Goal: Information Seeking & Learning: Check status

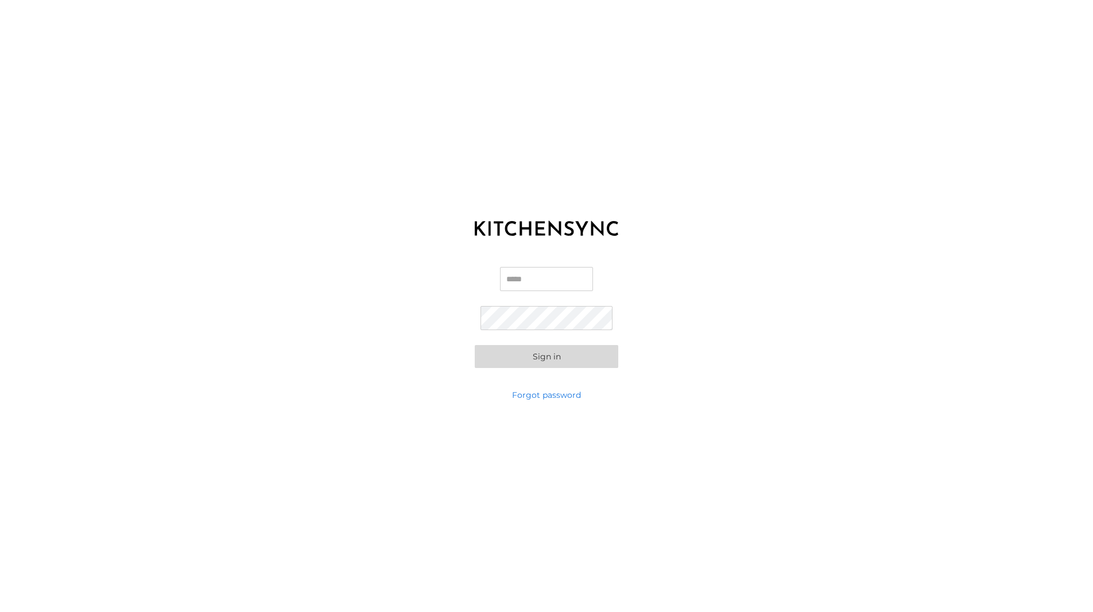
type input "**********"
click at [546, 357] on button "Sign in" at bounding box center [547, 356] width 144 height 23
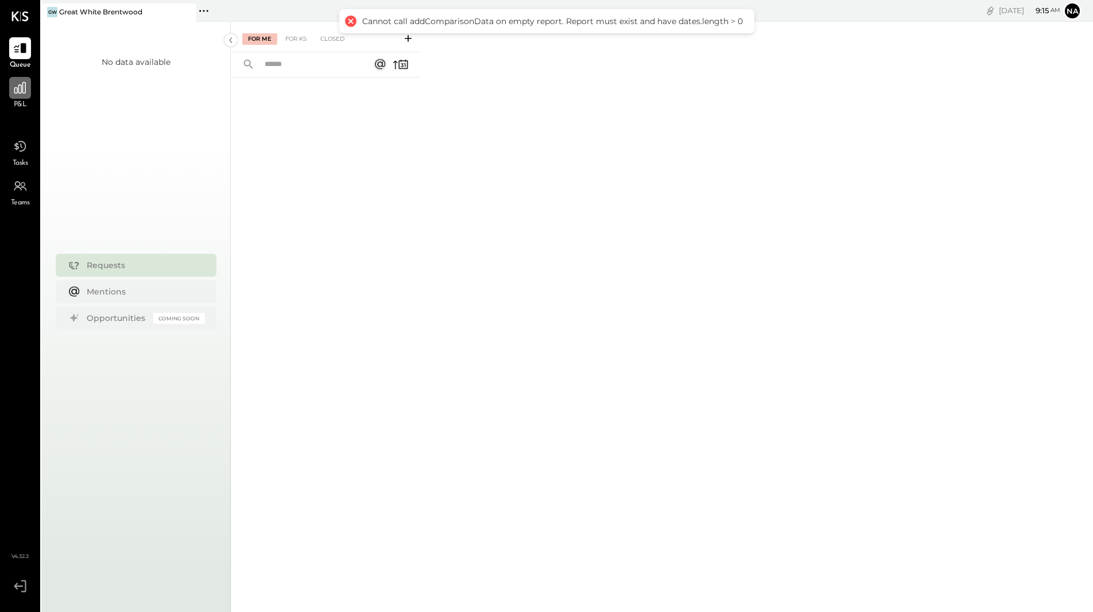
click at [21, 97] on div at bounding box center [20, 88] width 22 height 22
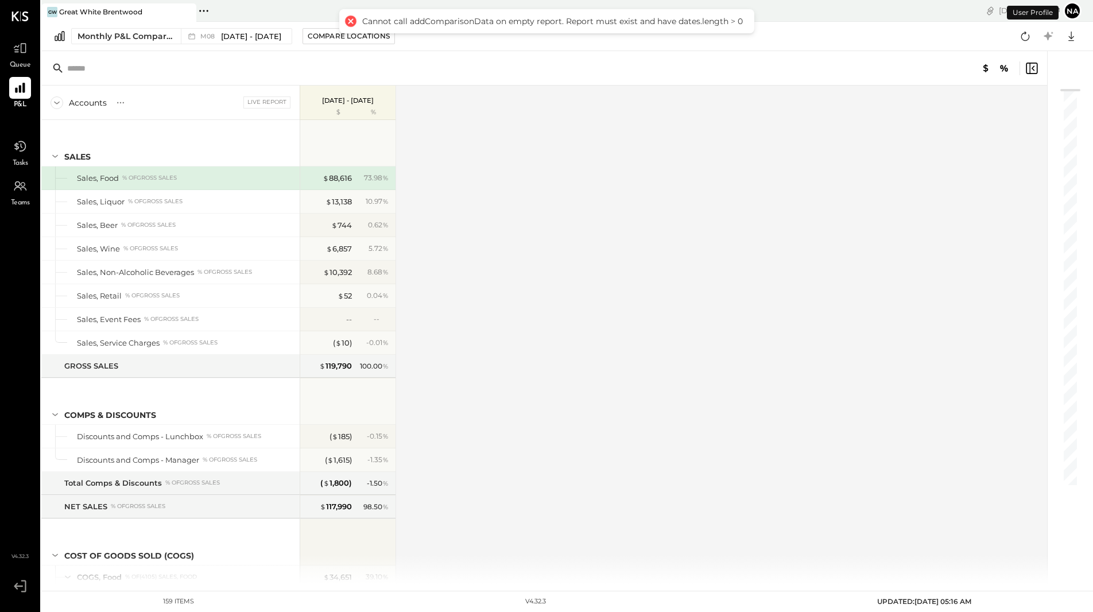
click at [352, 20] on div at bounding box center [350, 21] width 16 height 16
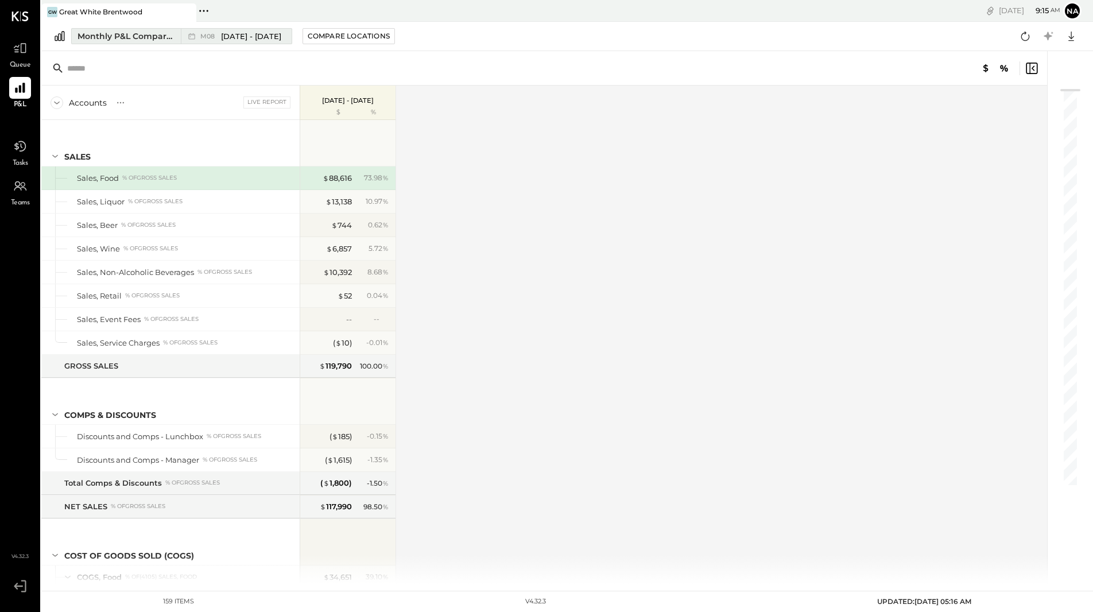
click at [228, 34] on span "Aug 1 - 31, 2025" at bounding box center [251, 36] width 60 height 11
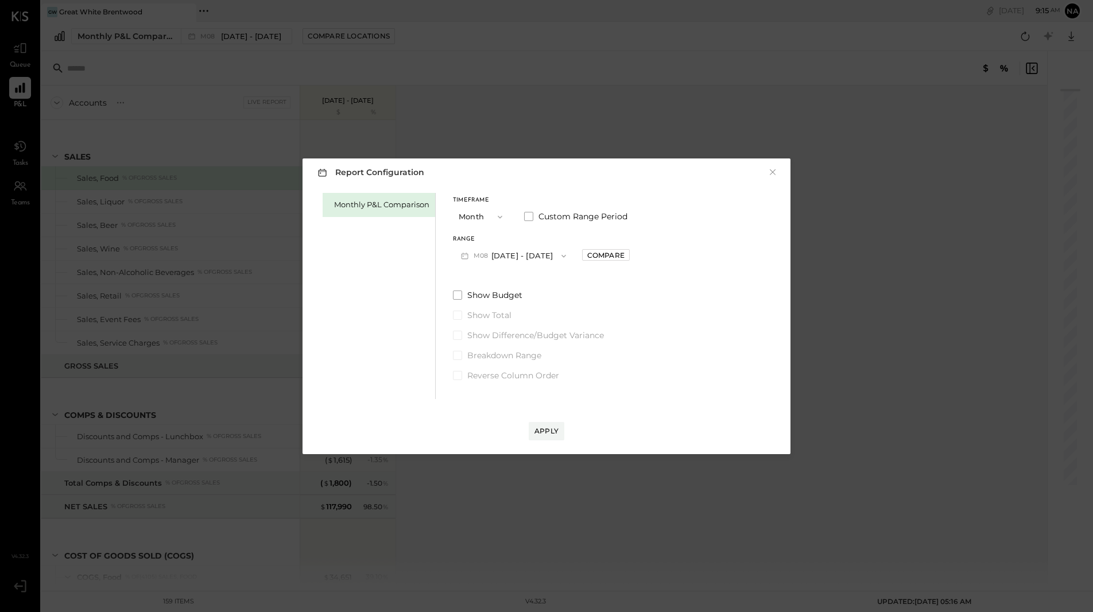
click at [119, 38] on div "Report Configuration × Monthly P&L Comparison Timeframe Month Custom Range Peri…" at bounding box center [546, 306] width 1093 height 612
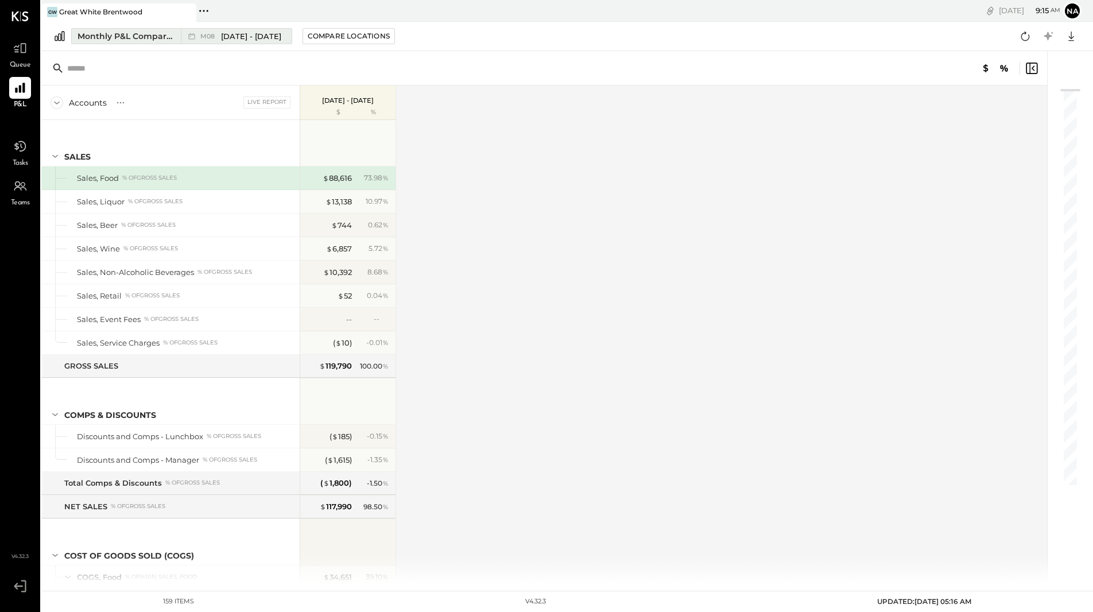
click at [122, 38] on div "Monthly P&L Comparison" at bounding box center [125, 35] width 96 height 11
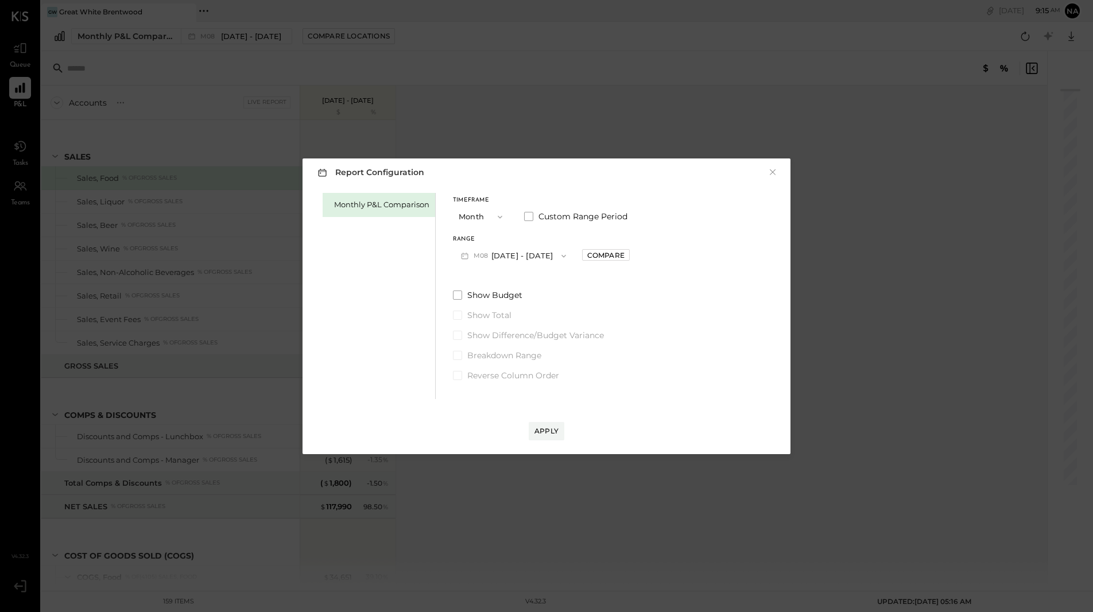
click at [559, 256] on icon "button" at bounding box center [563, 255] width 9 height 9
click at [545, 276] on div "M07 Jul 1 - 31, 2025" at bounding box center [518, 282] width 131 height 24
click at [552, 433] on div "Apply" at bounding box center [546, 431] width 24 height 10
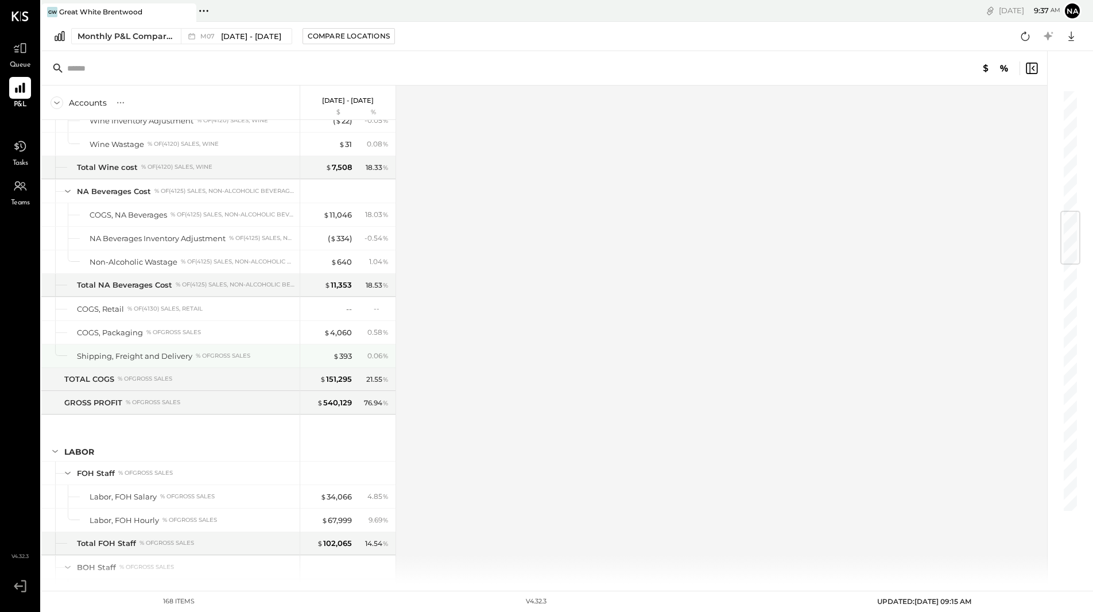
scroll to position [1047, 0]
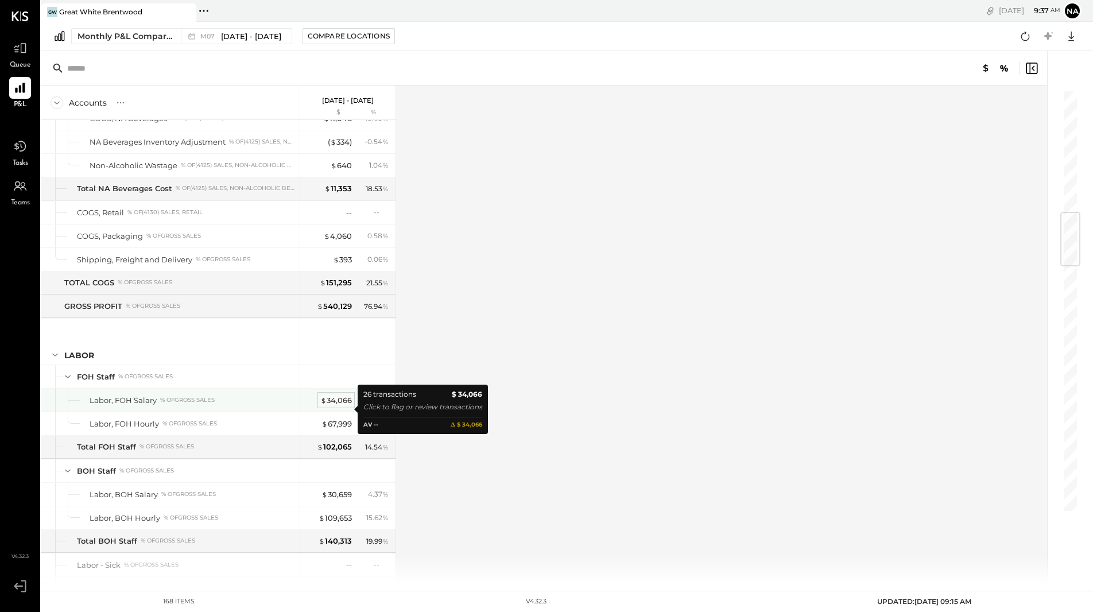
click at [338, 406] on div "$ 34,066" at bounding box center [336, 400] width 32 height 11
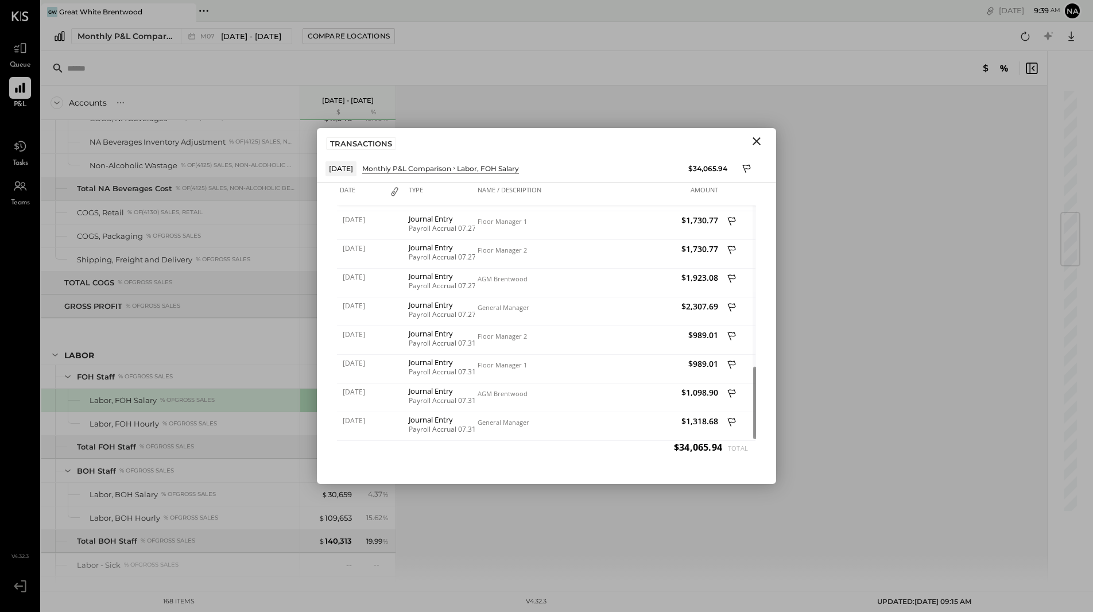
click at [761, 141] on icon "Close" at bounding box center [757, 141] width 14 height 14
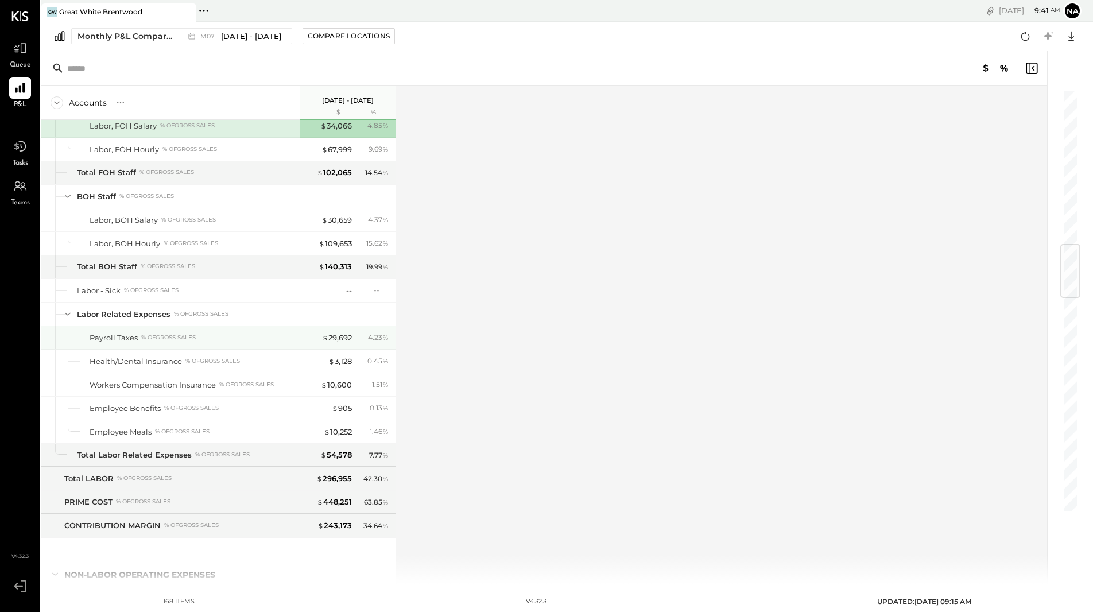
scroll to position [1320, 0]
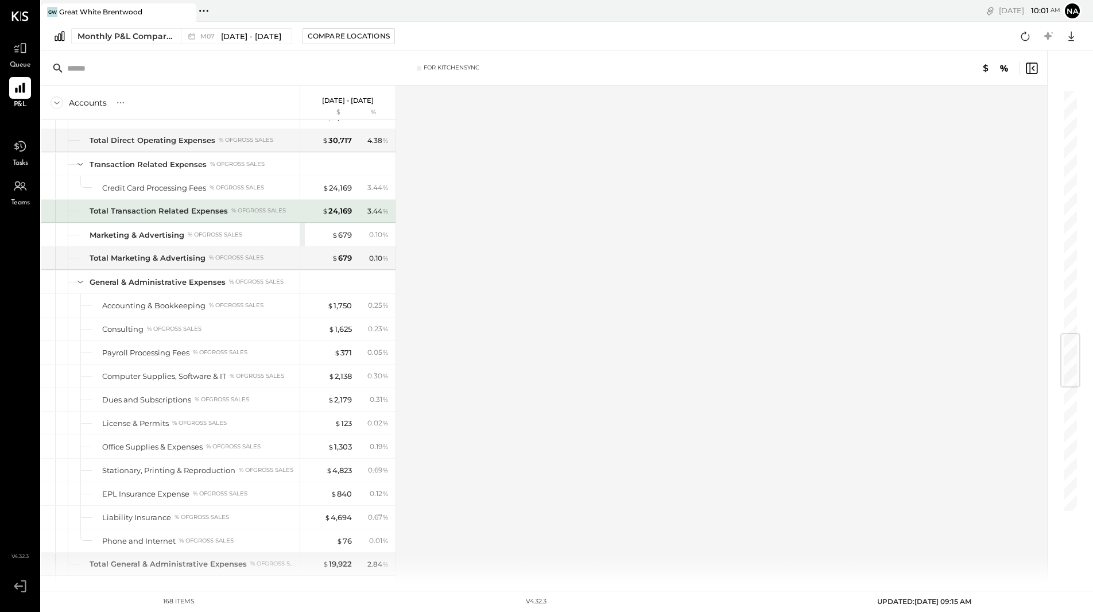
scroll to position [2119, 0]
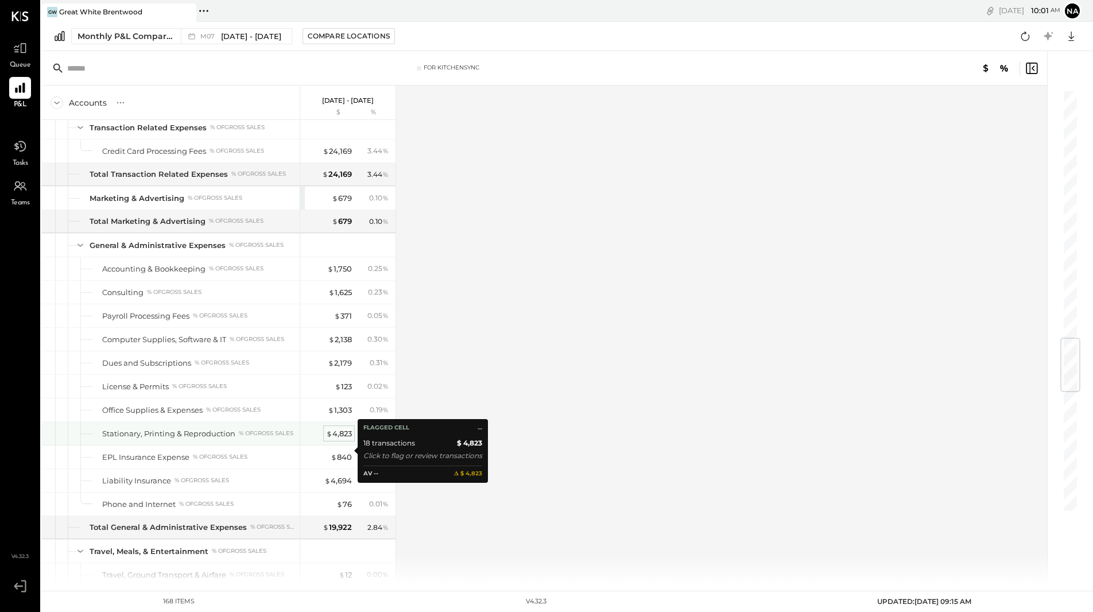
click at [343, 439] on div "$ 4,823" at bounding box center [339, 433] width 26 height 11
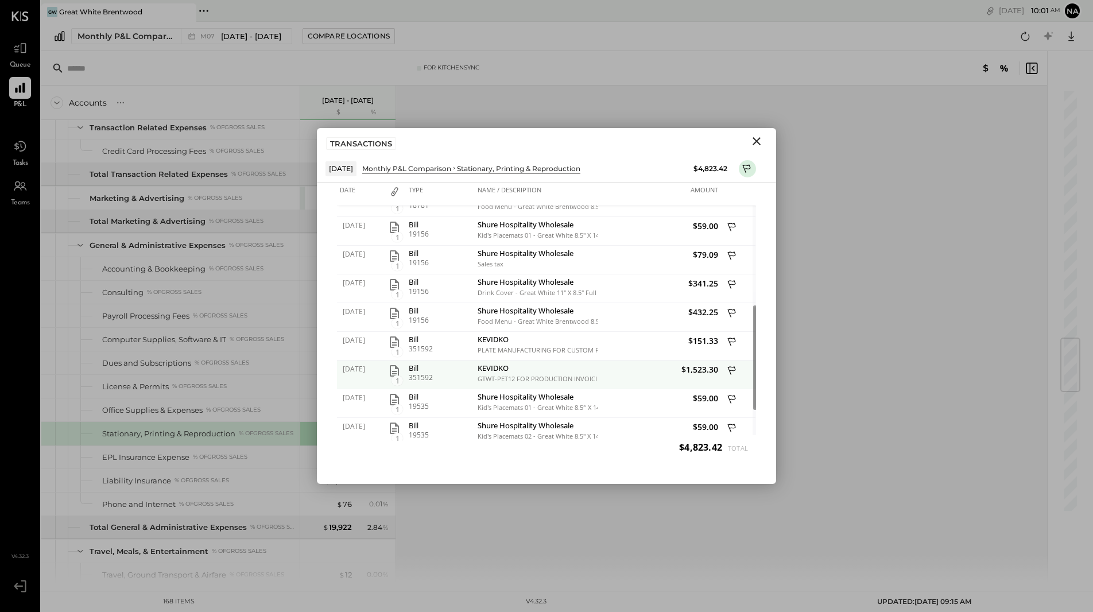
click at [398, 370] on icon "button" at bounding box center [394, 370] width 9 height 11
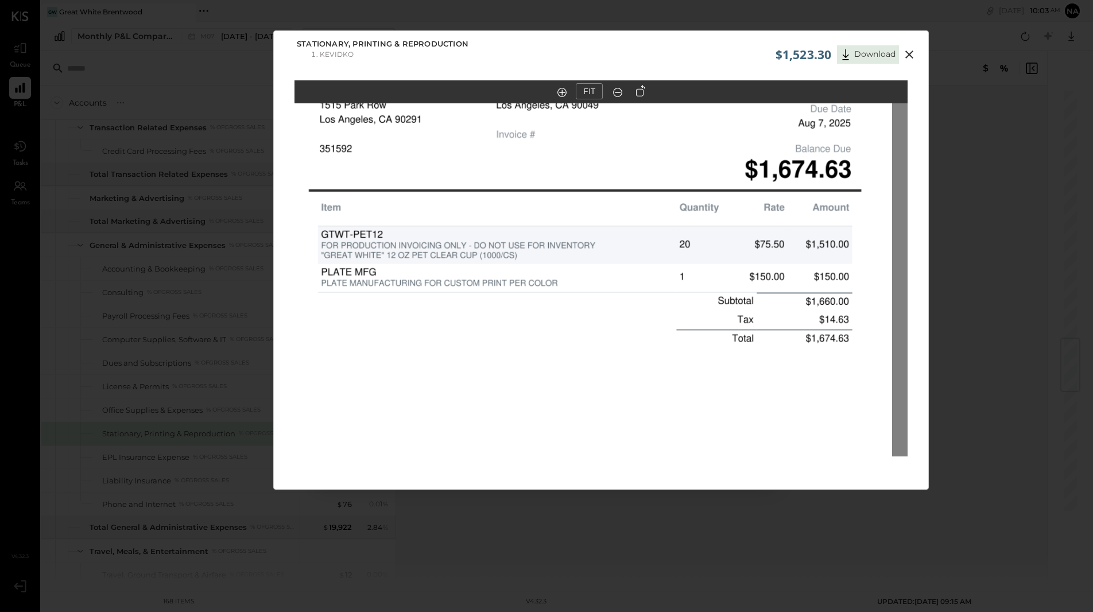
drag, startPoint x: 868, startPoint y: 340, endPoint x: 852, endPoint y: 341, distance: 15.5
click at [852, 341] on img at bounding box center [585, 254] width 613 height 794
click at [164, 226] on div "$1,523.30 Download Stationary, Printing & Reproduction KEVIDKO FIT" at bounding box center [546, 306] width 1093 height 612
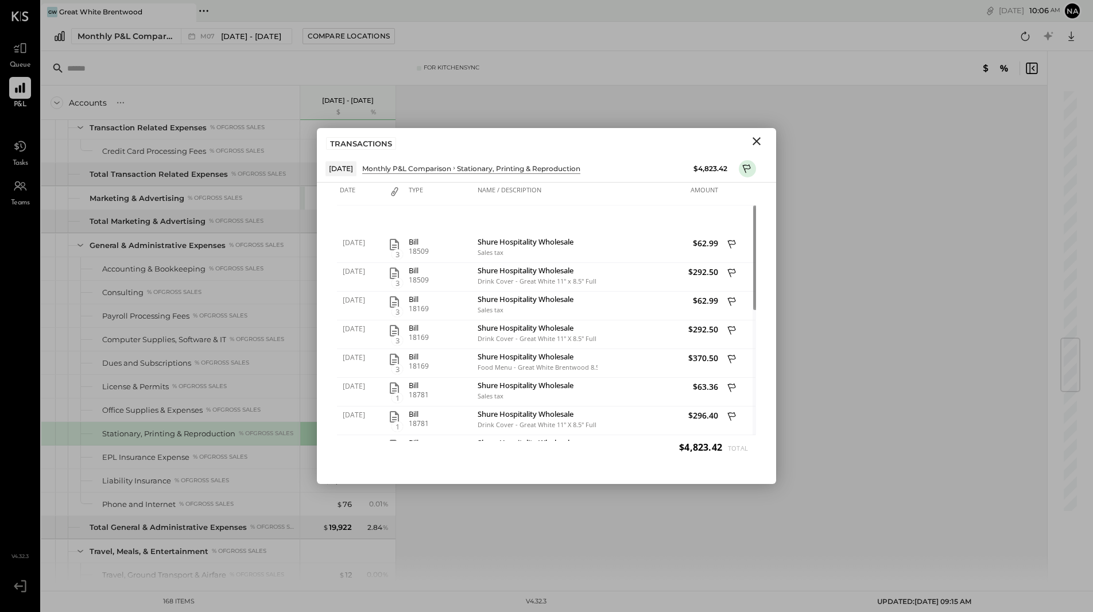
click at [761, 139] on icon "Close" at bounding box center [757, 141] width 14 height 14
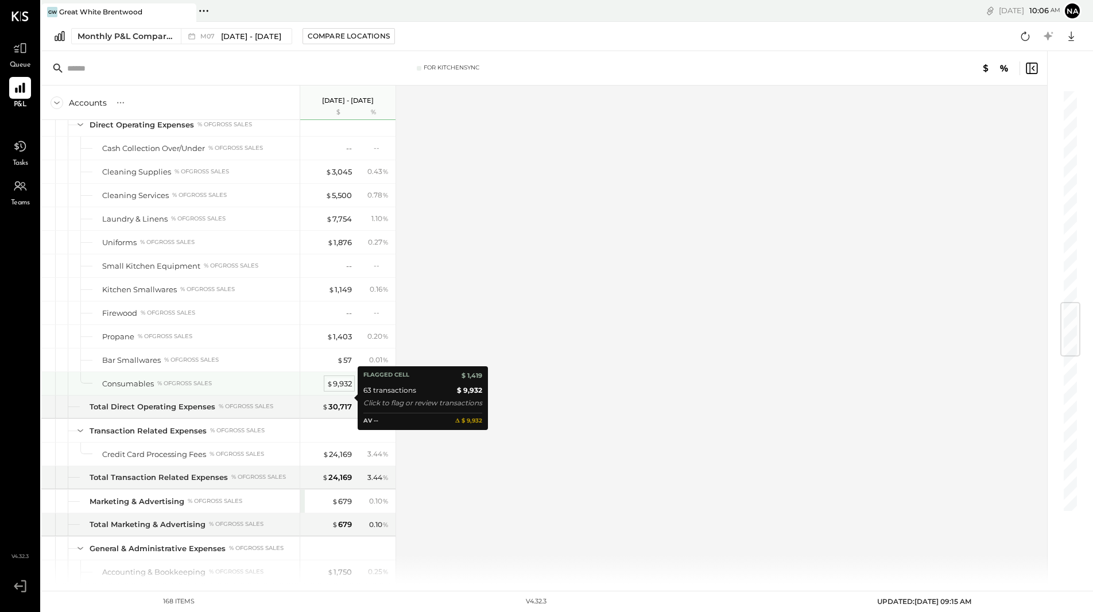
scroll to position [1878, 0]
